Goal: Go to known website: Go to known website

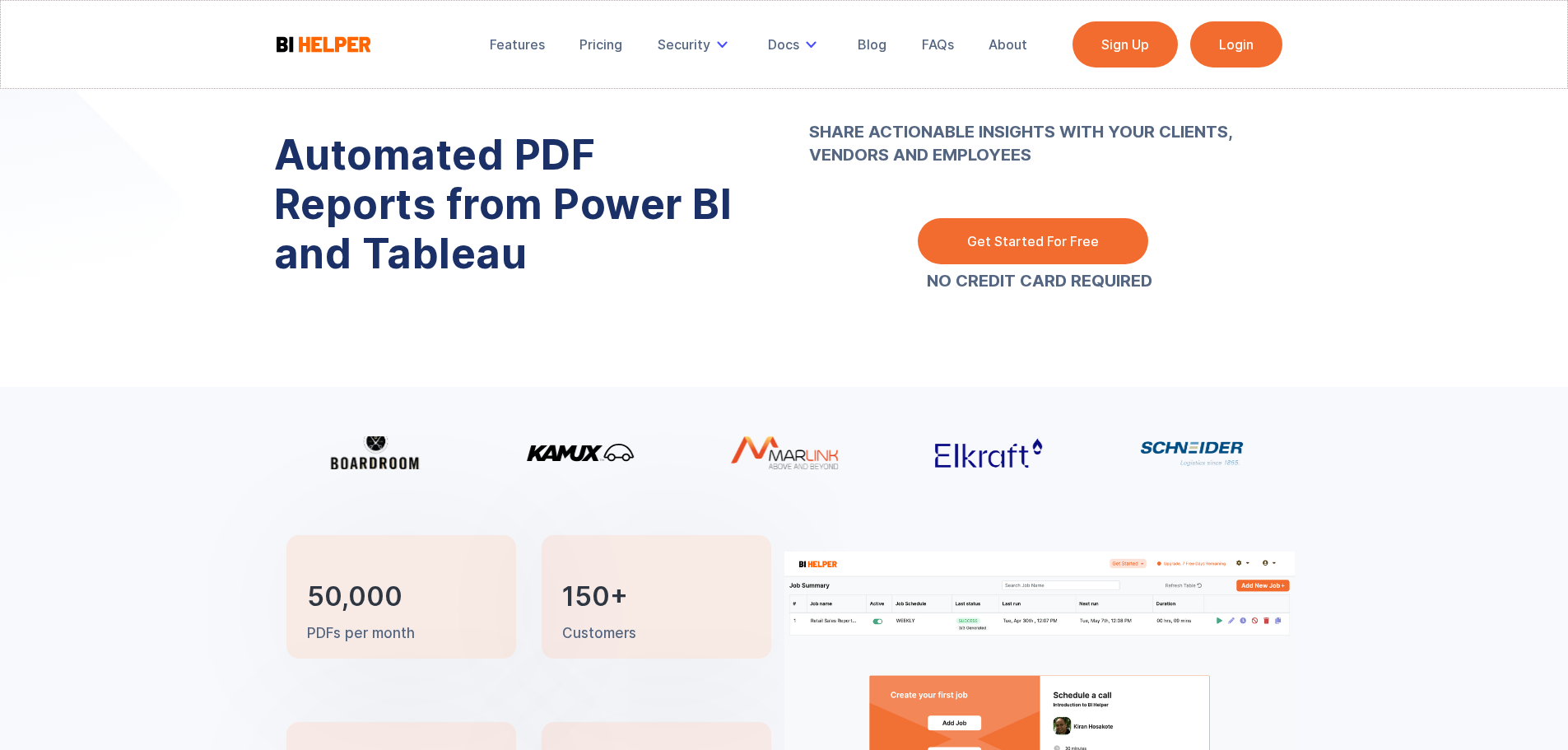
drag, startPoint x: 351, startPoint y: 0, endPoint x: 121, endPoint y: 85, distance: 245.2
click at [106, 87] on div "Features Pricing Security Secure Email Delivery Docs Product Guide Privacy [PER…" at bounding box center [784, 44] width 1568 height 89
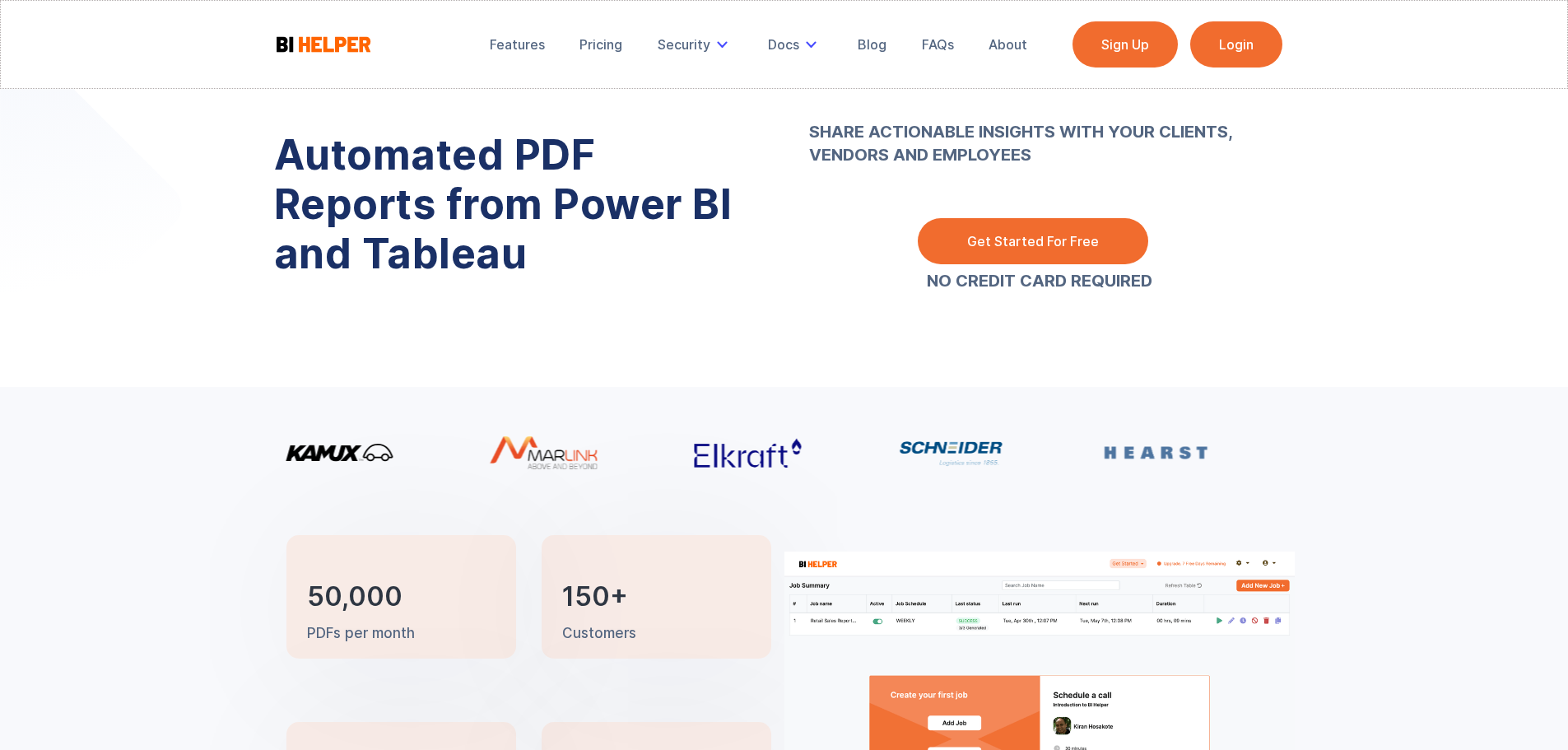
click at [1440, 83] on div "Features Pricing Security Secure Email Delivery Docs Product Guide Privacy [PER…" at bounding box center [784, 44] width 1568 height 89
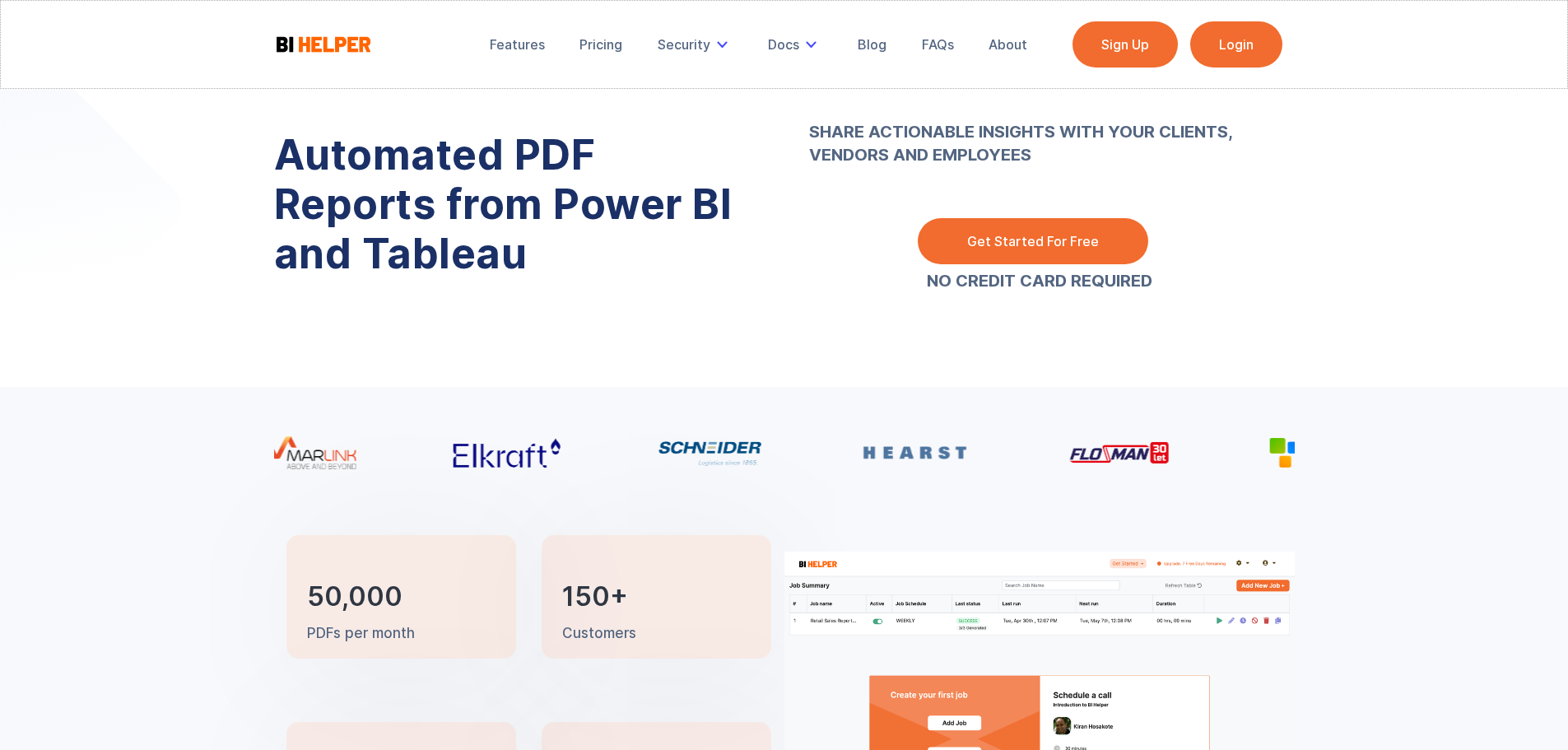
click at [1444, 142] on div "Automated PDF Reports from Power BI and Tableau SHARE ACTIONABLE INSIGHTS WITH …" at bounding box center [784, 193] width 1568 height 386
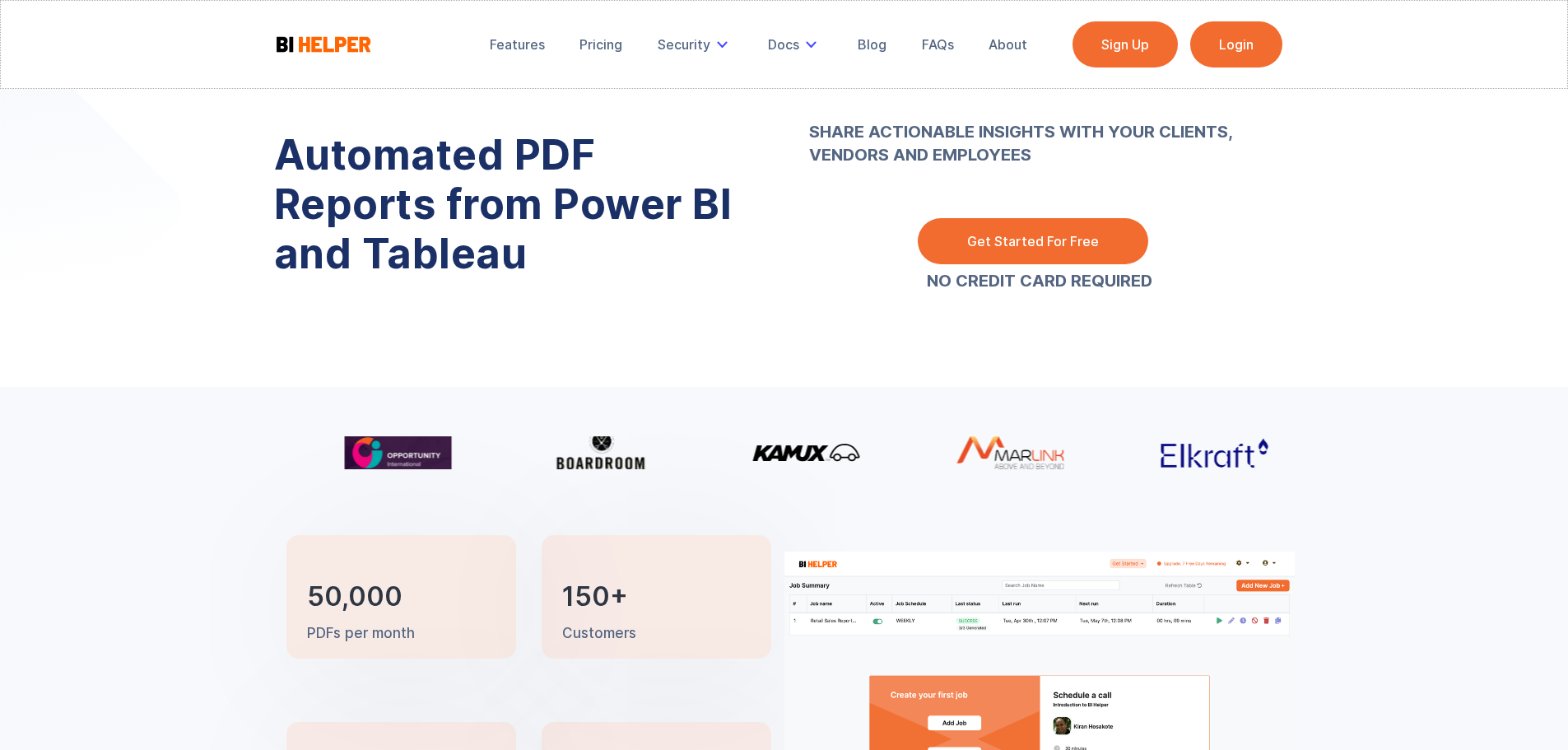
click at [1261, 51] on link "Login" at bounding box center [1236, 44] width 93 height 46
